Goal: Transaction & Acquisition: Obtain resource

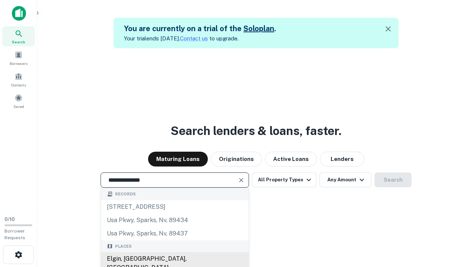
click at [175, 259] on div "Elgin, [GEOGRAPHIC_DATA], [GEOGRAPHIC_DATA]" at bounding box center [175, 264] width 148 height 22
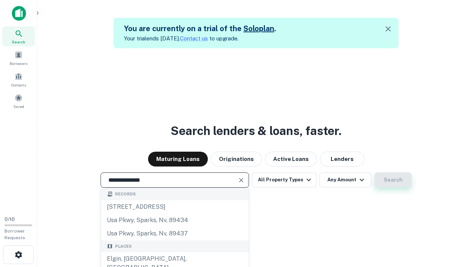
type input "**********"
click at [393, 180] on button "Search" at bounding box center [393, 180] width 37 height 15
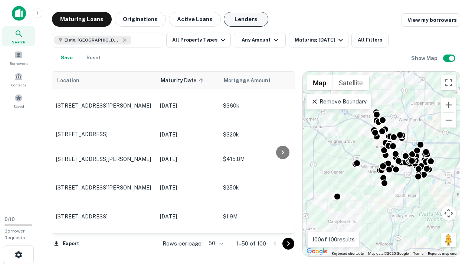
click at [246, 19] on button "Lenders" at bounding box center [246, 19] width 45 height 15
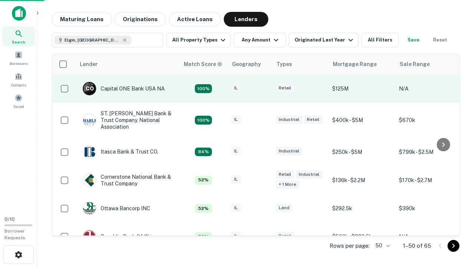
click at [264, 89] on div "IL" at bounding box center [249, 89] width 37 height 10
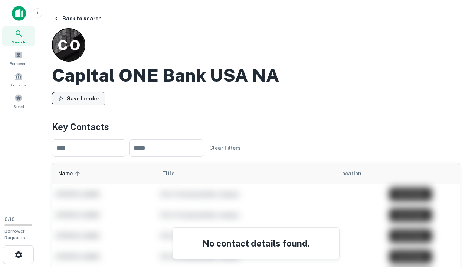
click at [79, 98] on button "Save Lender" at bounding box center [78, 98] width 53 height 13
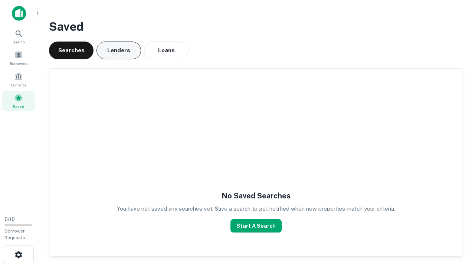
click at [119, 51] on button "Lenders" at bounding box center [119, 51] width 45 height 18
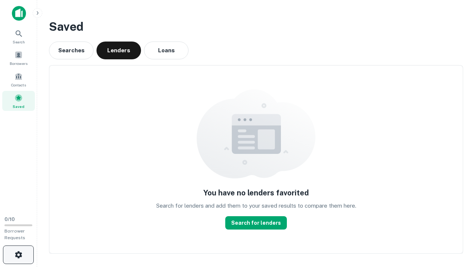
click at [18, 255] on icon "button" at bounding box center [18, 255] width 9 height 9
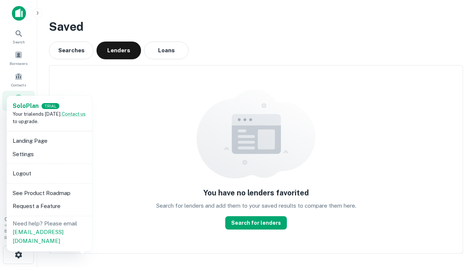
click at [49, 173] on li "Logout" at bounding box center [49, 173] width 79 height 13
